Goal: Obtain resource: Download file/media

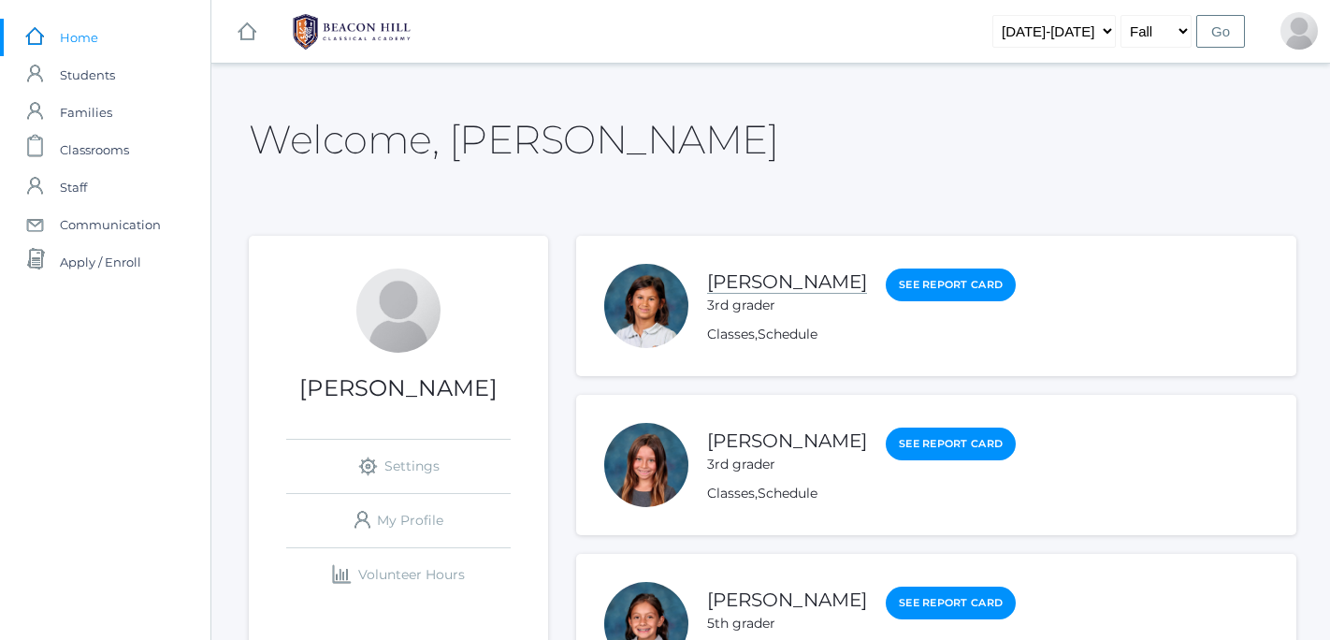
click at [745, 281] on link "[PERSON_NAME]" at bounding box center [787, 281] width 160 height 23
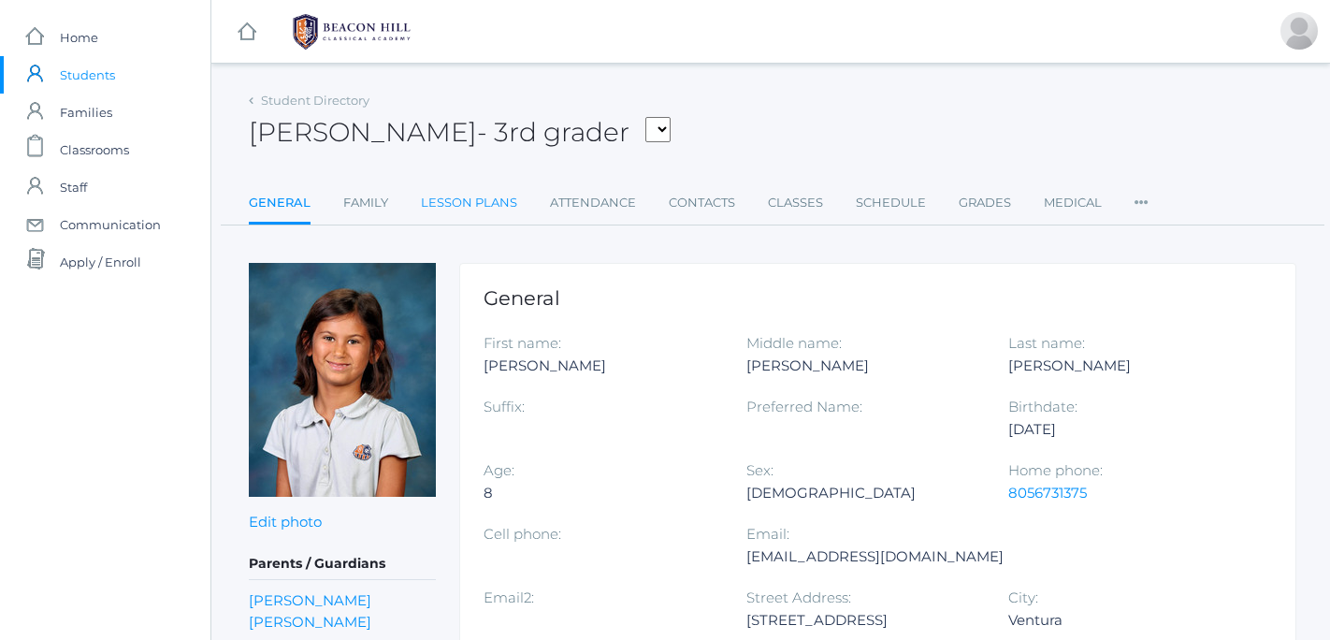
click at [479, 210] on link "Lesson Plans" at bounding box center [469, 202] width 96 height 37
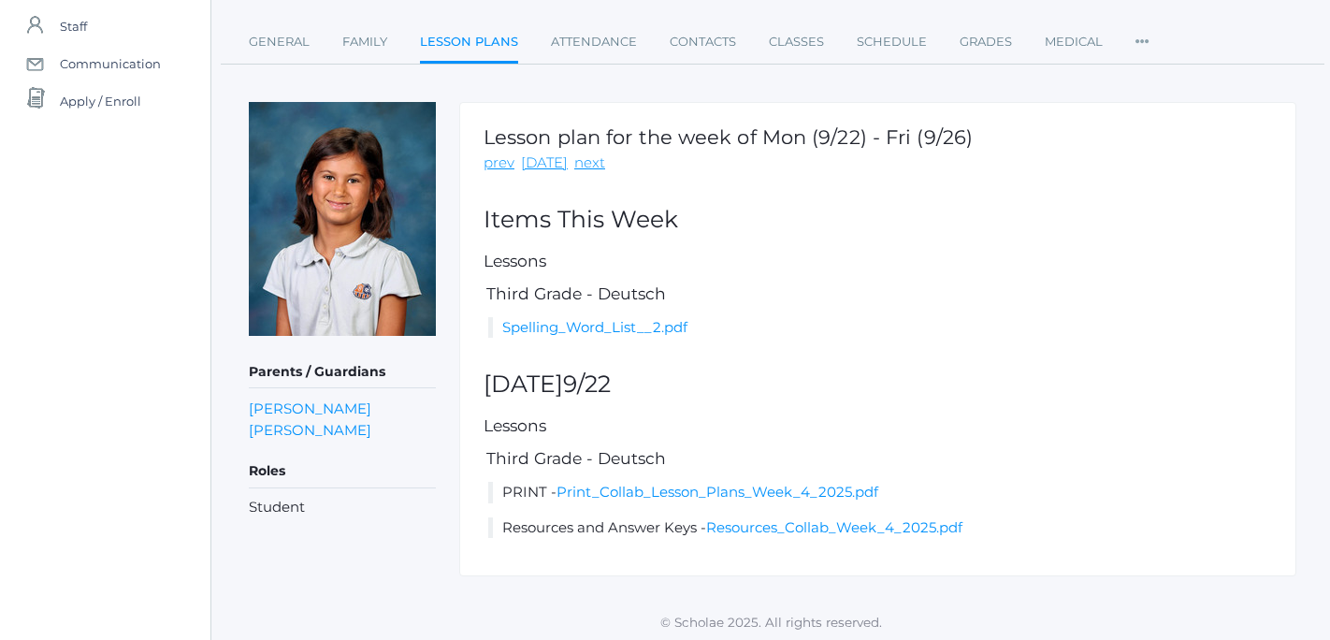
scroll to position [160, 0]
click at [646, 492] on link "Print_Collab_Lesson_Plans_Week_4_2025.pdf" at bounding box center [718, 493] width 322 height 18
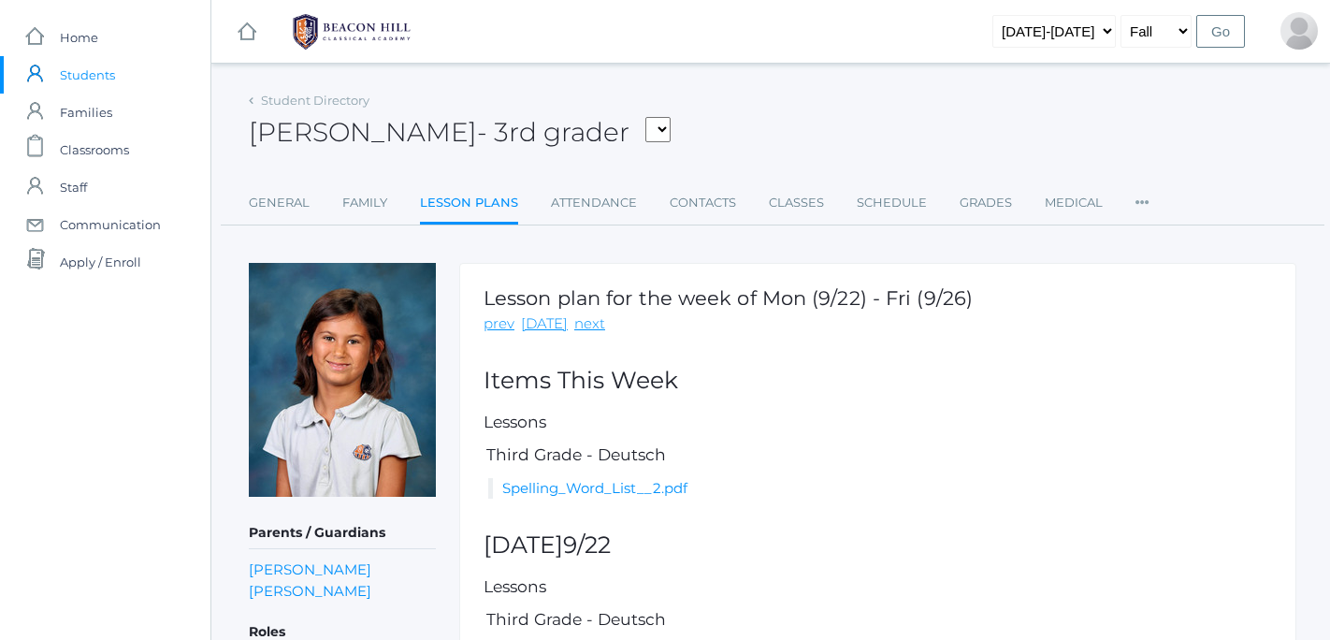
scroll to position [0, 0]
click at [83, 45] on span "Home" at bounding box center [79, 37] width 38 height 37
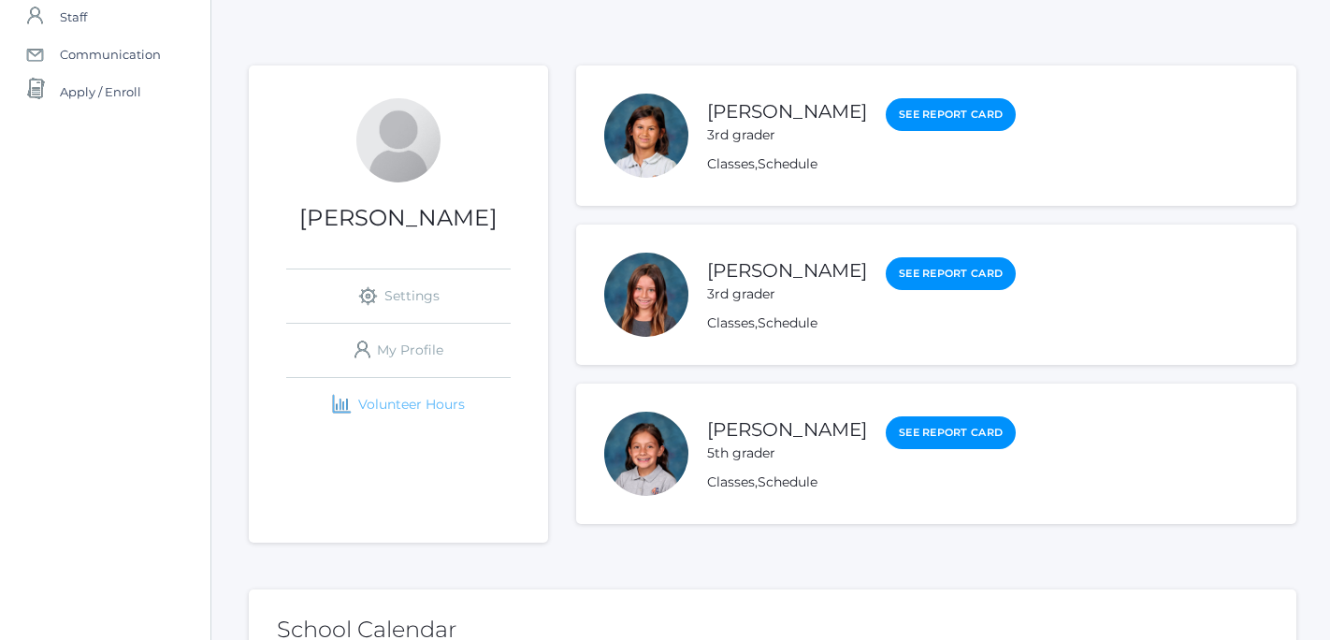
scroll to position [162, 0]
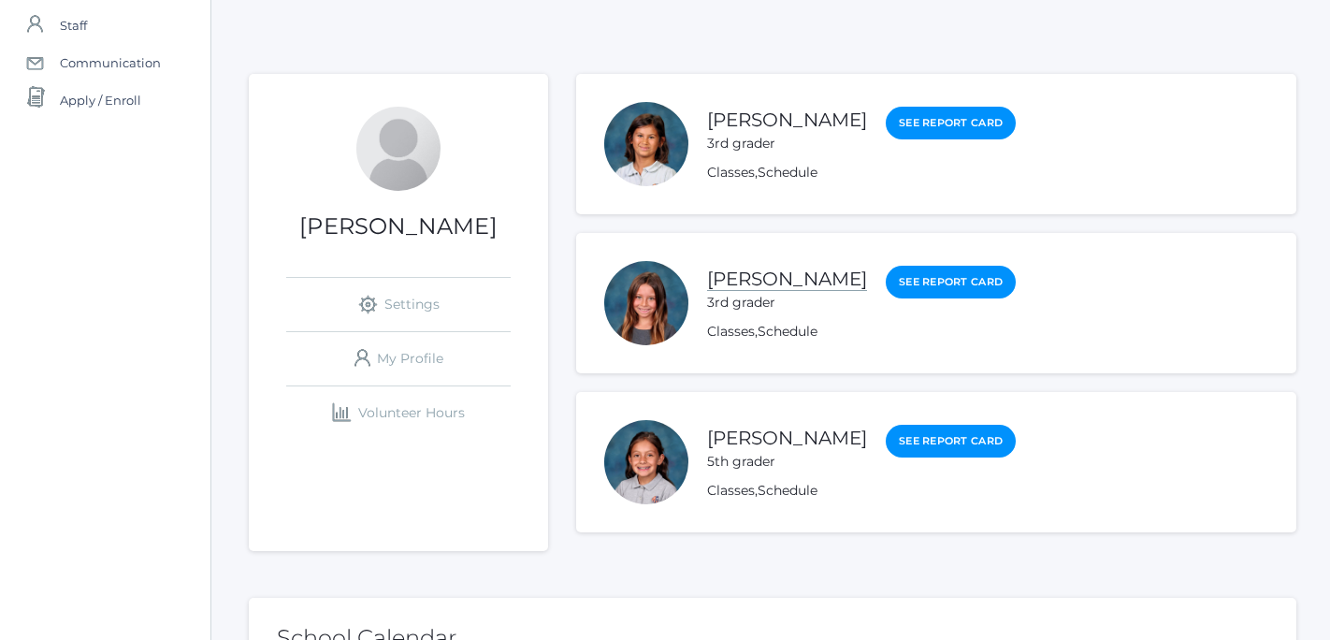
click at [766, 281] on link "[PERSON_NAME]" at bounding box center [787, 279] width 160 height 23
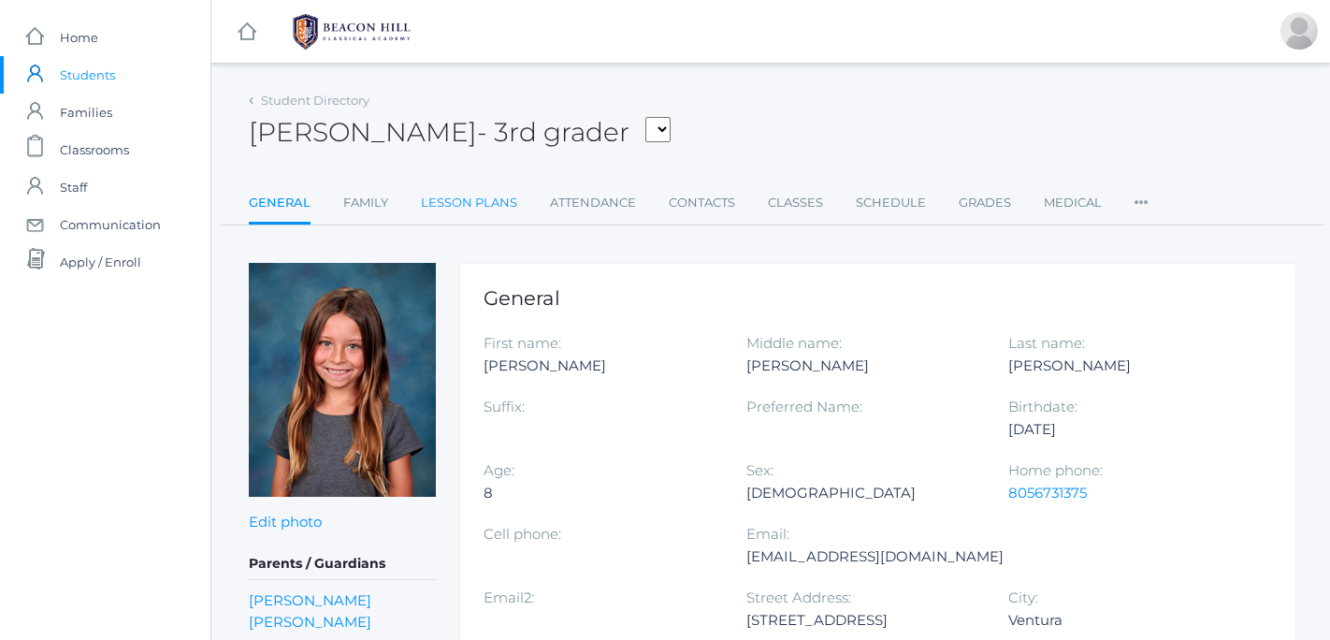
click at [494, 202] on link "Lesson Plans" at bounding box center [469, 202] width 96 height 37
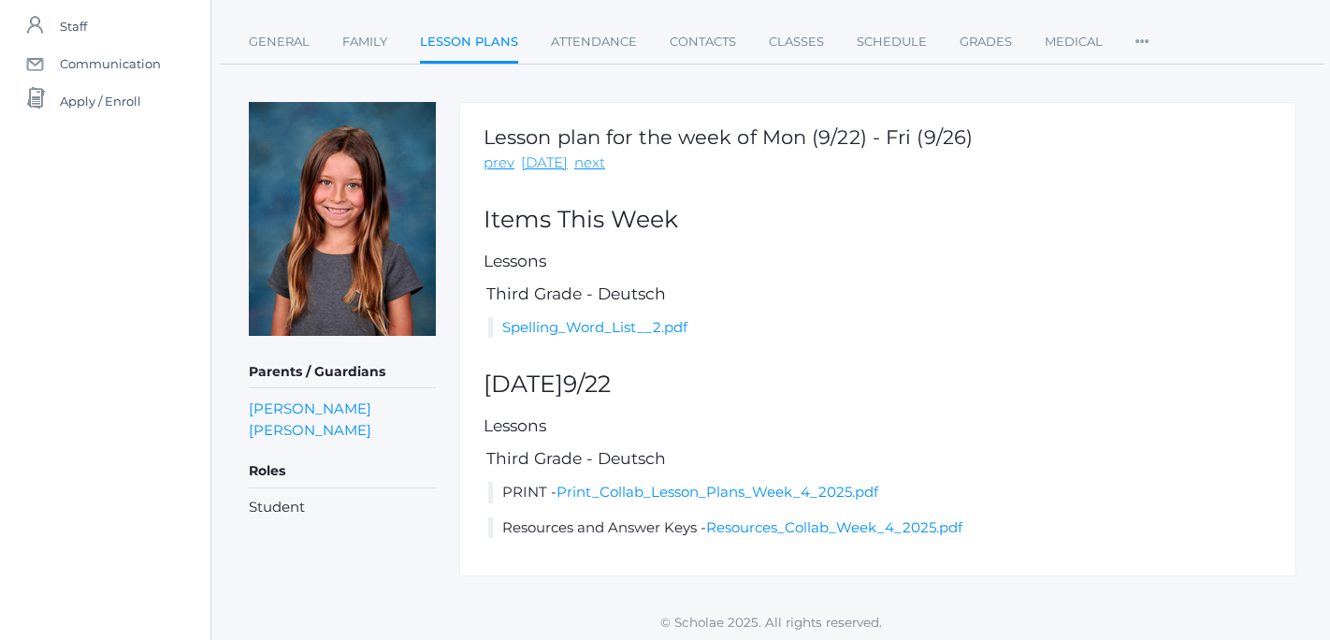
scroll to position [160, 0]
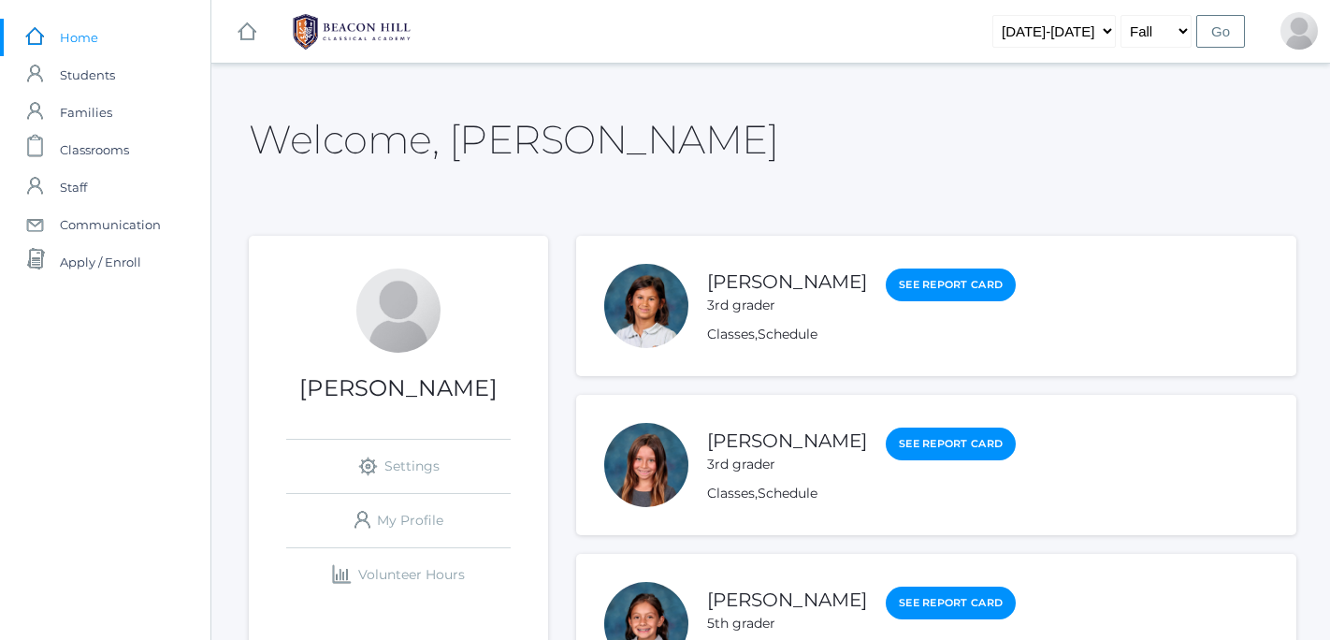
scroll to position [162, 0]
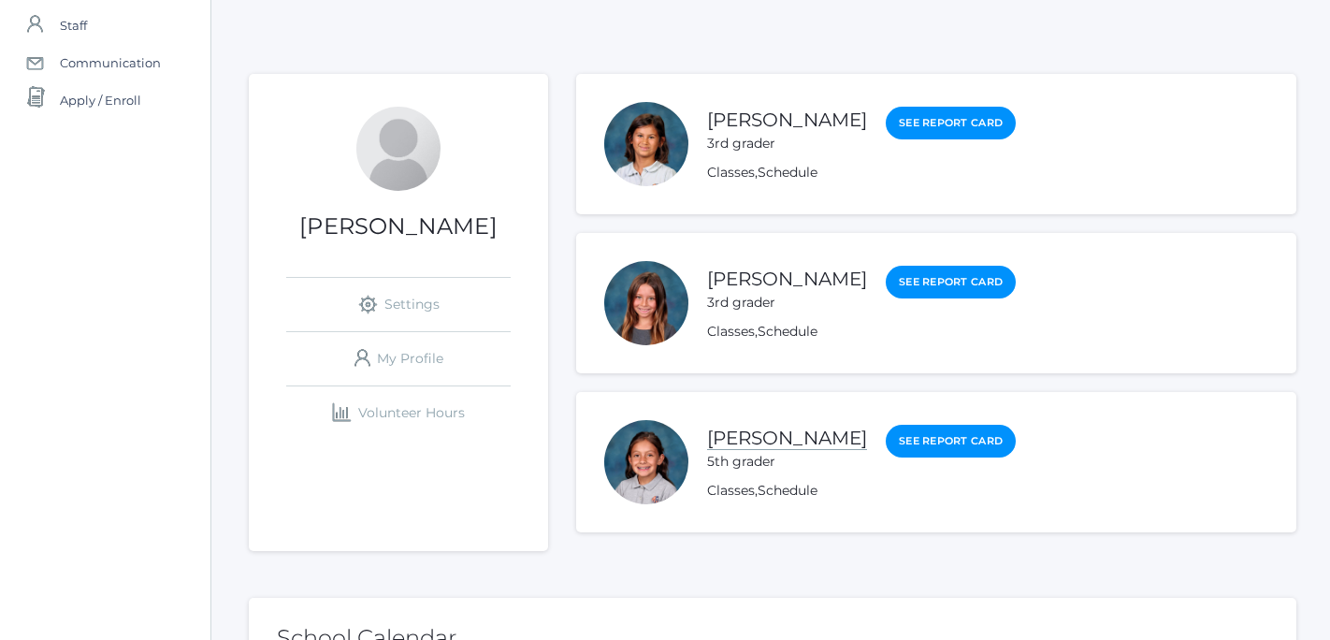
click at [787, 433] on link "[PERSON_NAME]" at bounding box center [787, 438] width 160 height 23
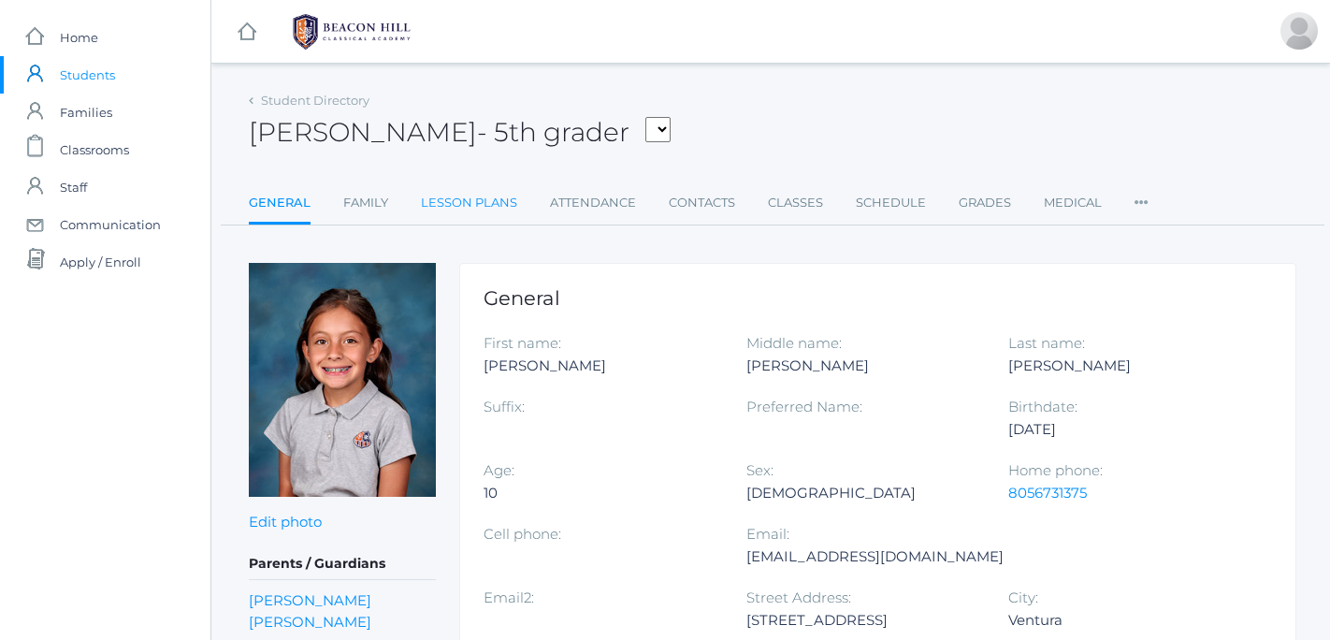
click at [489, 199] on link "Lesson Plans" at bounding box center [469, 202] width 96 height 37
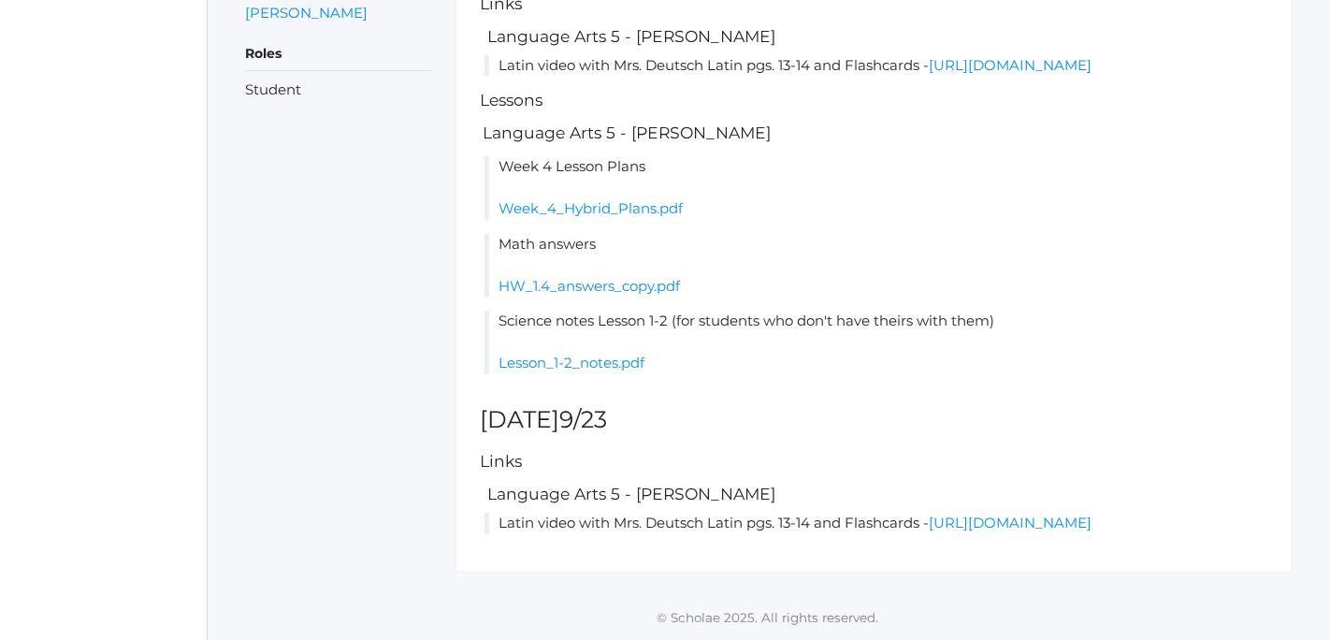
scroll to position [586, 4]
click at [536, 217] on link "Week_4_Hybrid_Plans.pdf" at bounding box center [591, 208] width 184 height 18
